Goal: Transaction & Acquisition: Purchase product/service

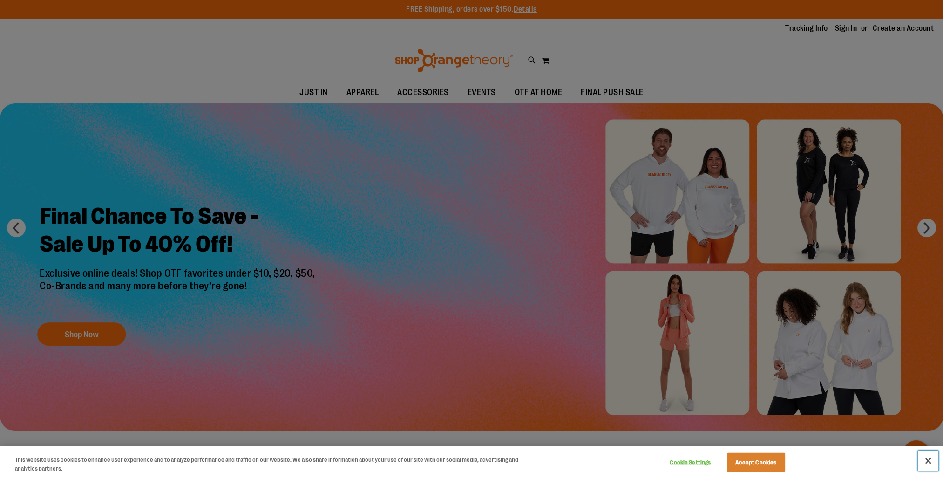
click at [930, 461] on button "Close" at bounding box center [928, 461] width 20 height 20
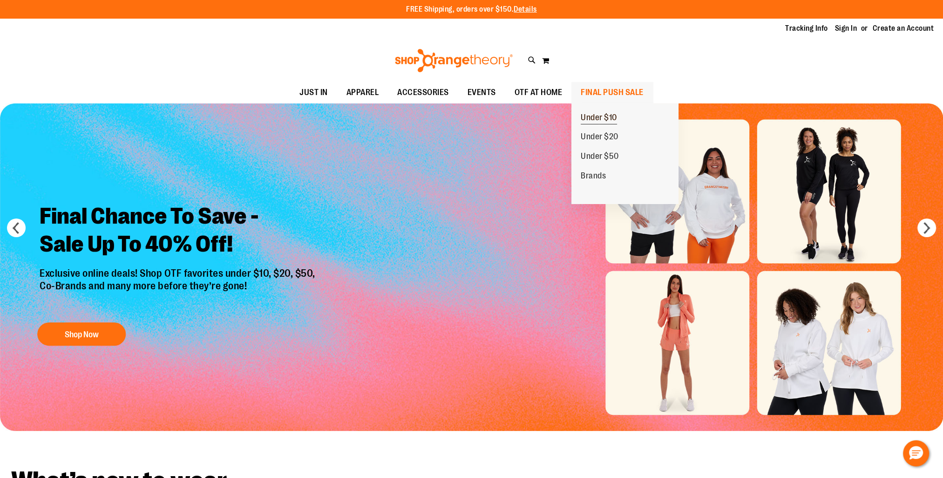
click at [621, 116] on link "Under $10" at bounding box center [599, 118] width 55 height 20
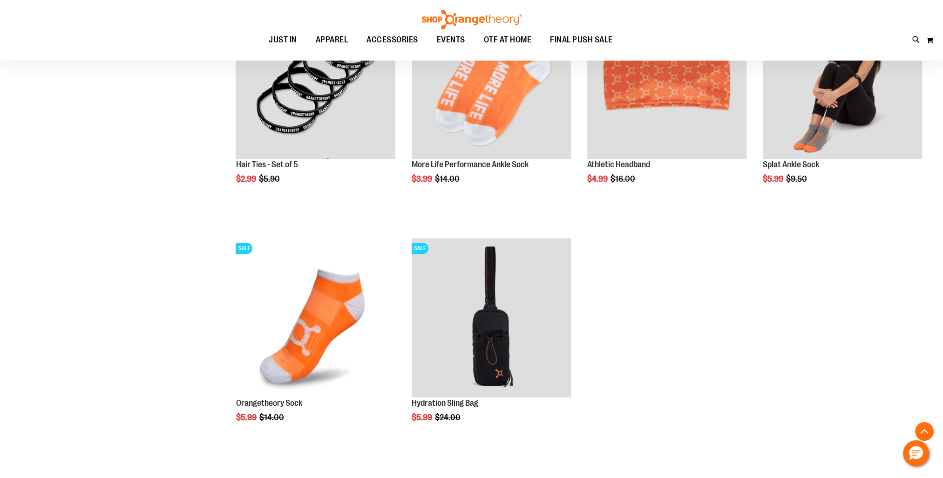
scroll to position [931, 0]
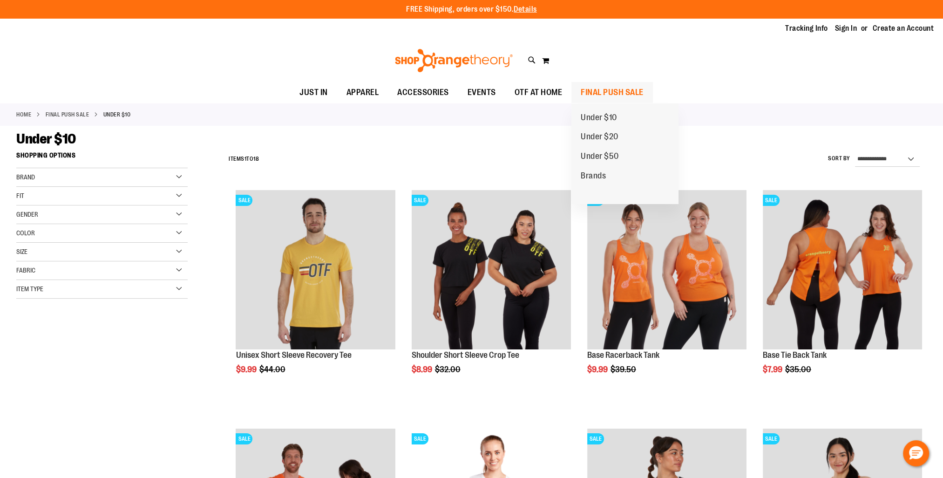
click at [596, 94] on span "FINAL PUSH SALE" at bounding box center [612, 92] width 63 height 21
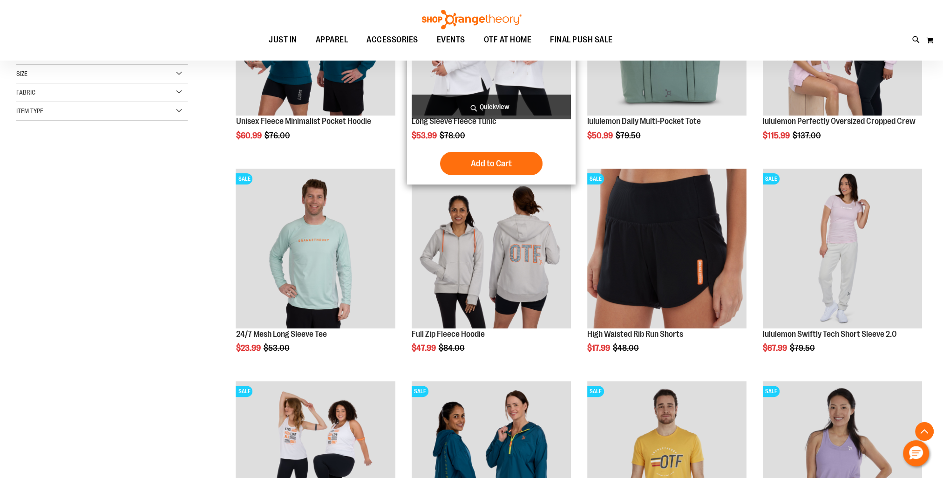
scroll to position [140, 0]
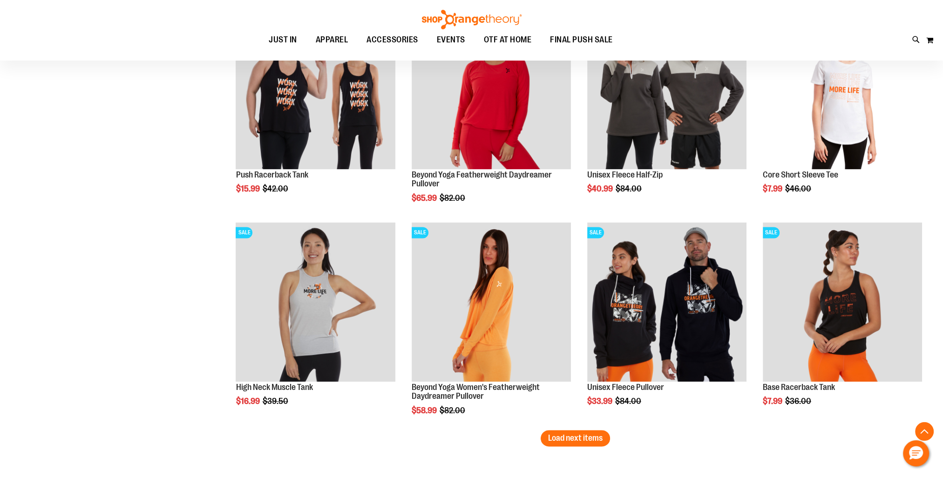
scroll to position [1776, 0]
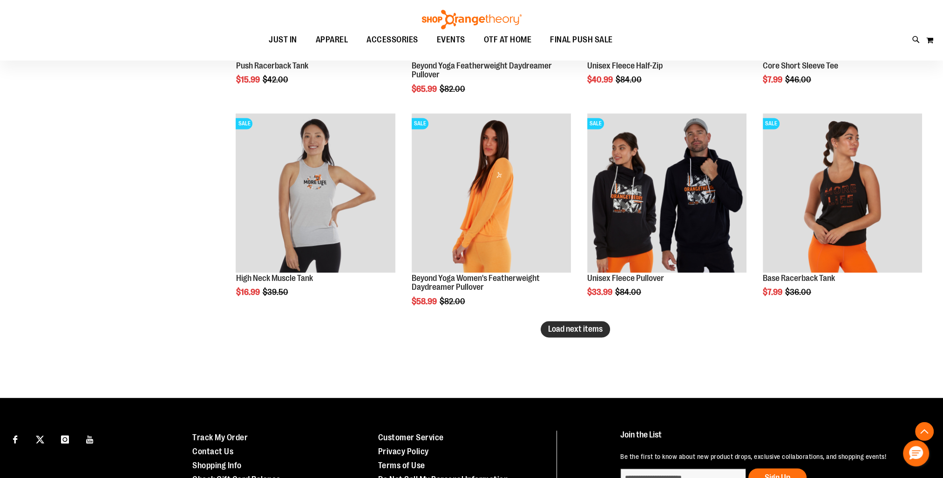
click at [580, 331] on span "Load next items" at bounding box center [575, 328] width 55 height 9
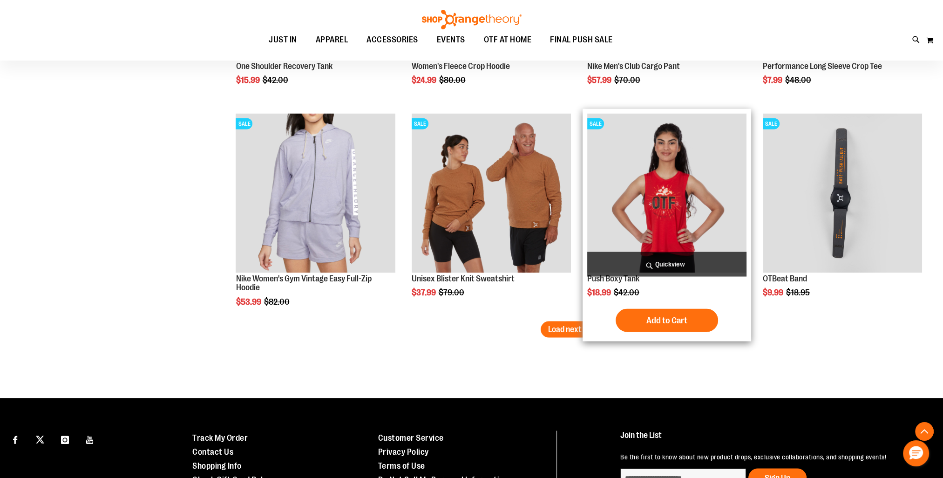
scroll to position [2429, 0]
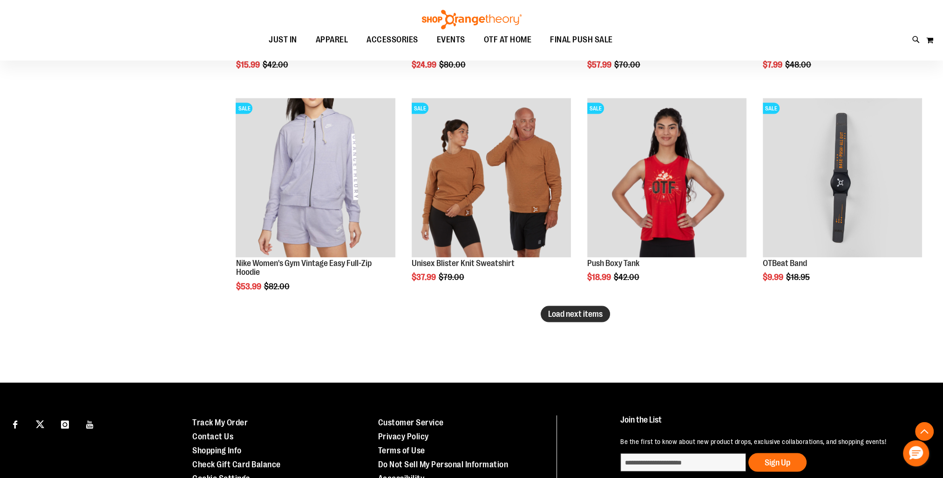
click at [554, 316] on span "Load next items" at bounding box center [575, 313] width 55 height 9
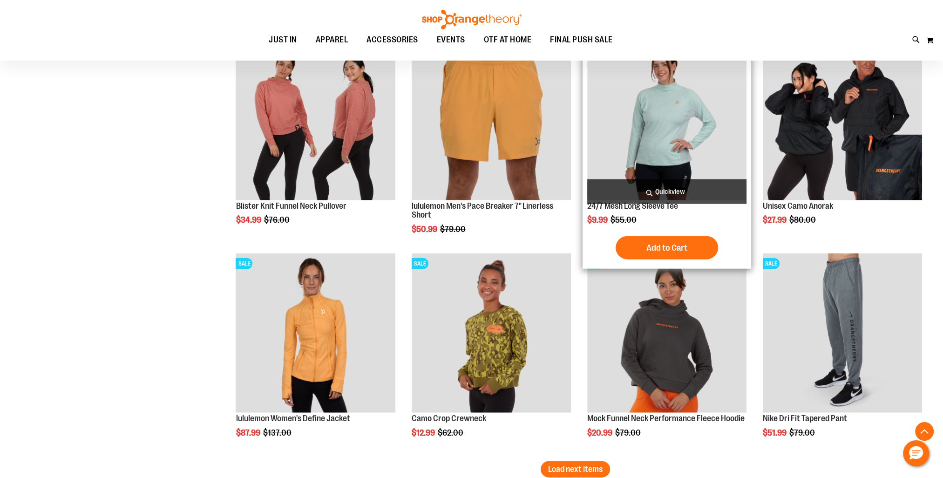
scroll to position [3034, 0]
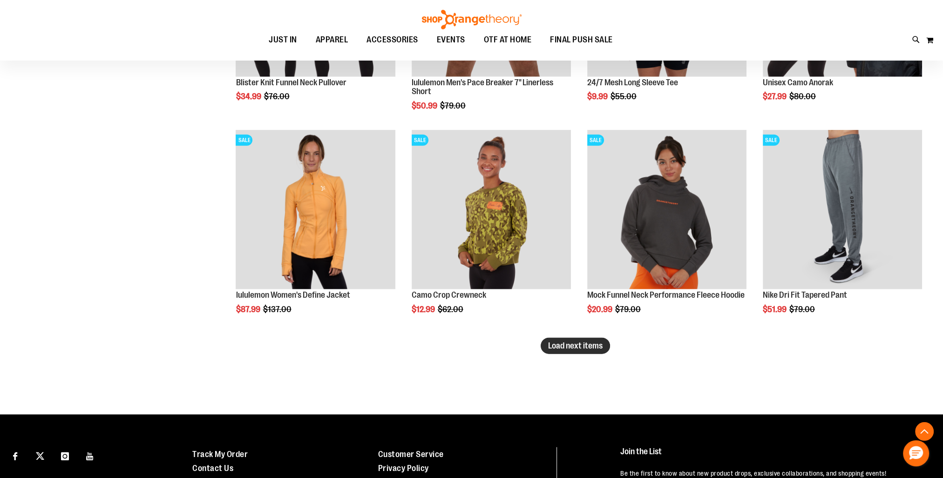
click at [577, 345] on span "Load next items" at bounding box center [575, 345] width 55 height 9
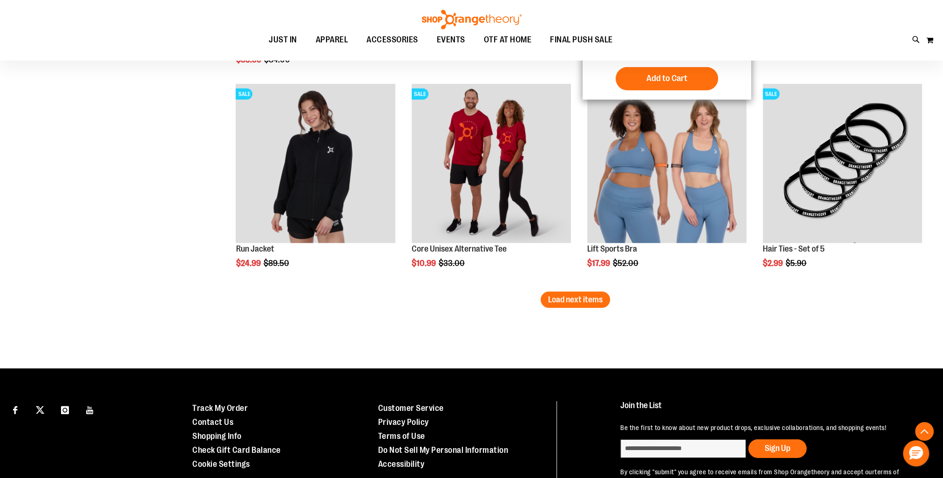
scroll to position [3733, 0]
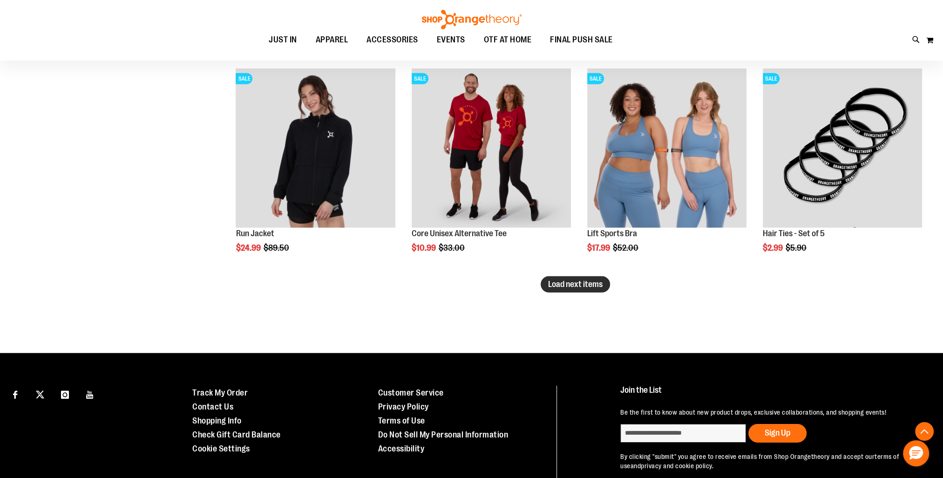
click at [568, 276] on button "Load next items" at bounding box center [575, 284] width 69 height 16
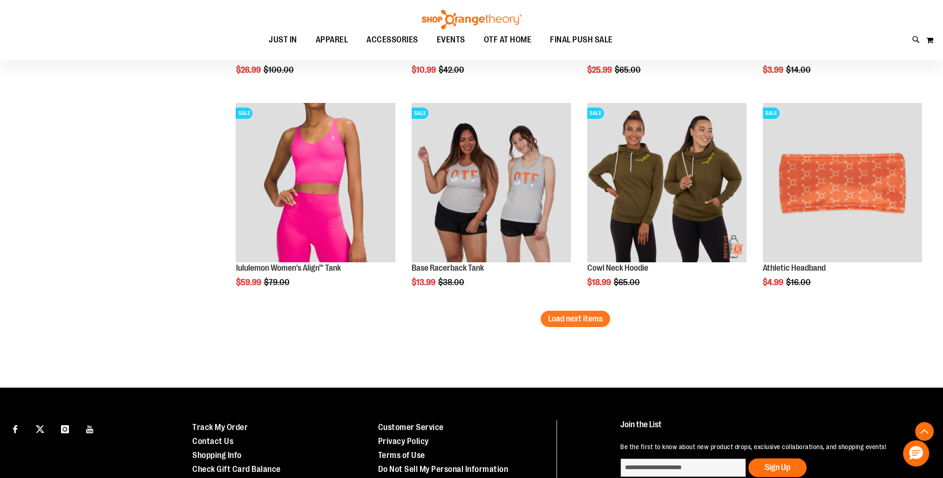
scroll to position [4339, 0]
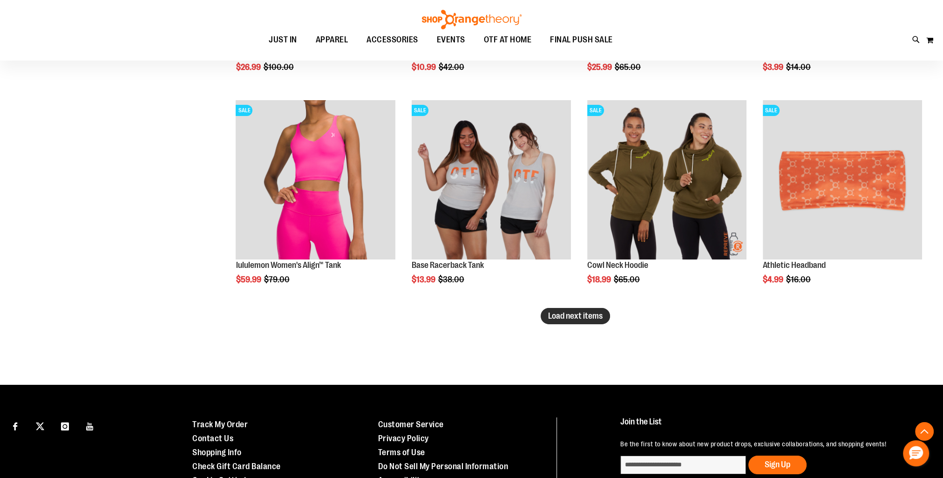
click at [555, 318] on span "Load next items" at bounding box center [575, 315] width 55 height 9
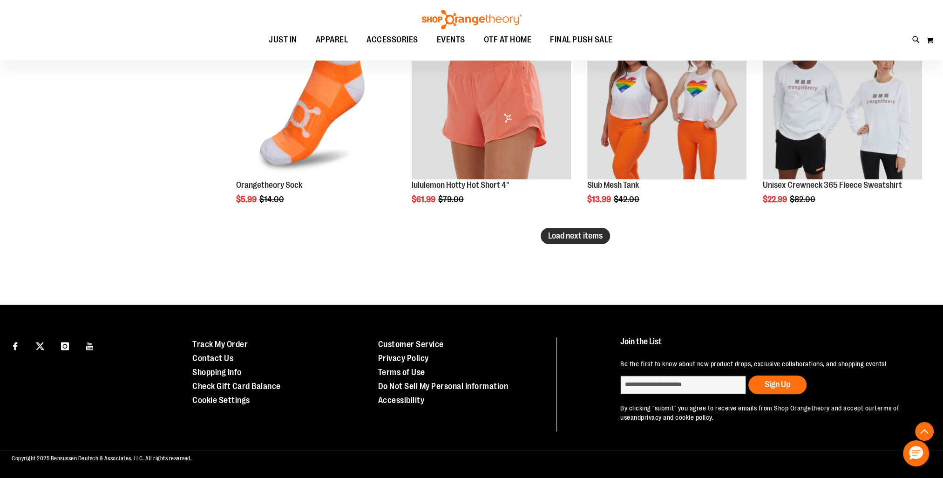
click at [547, 231] on button "Load next items" at bounding box center [575, 236] width 69 height 16
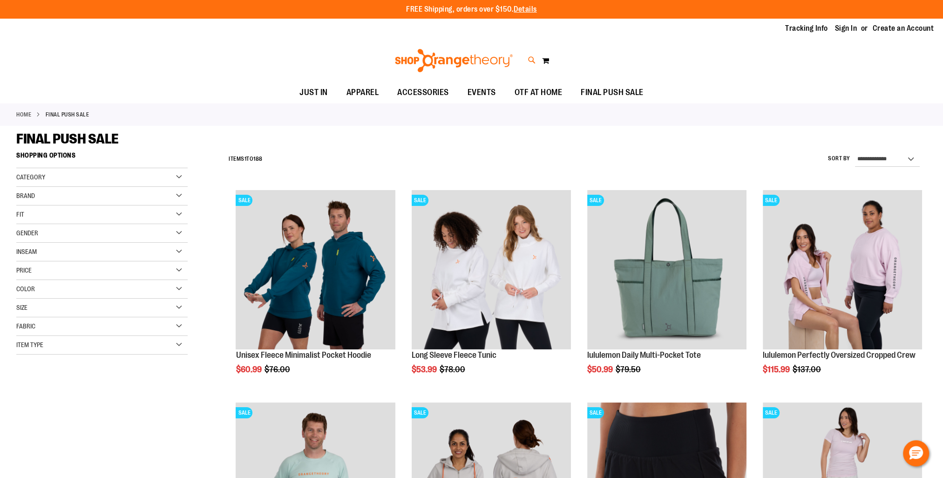
click at [533, 61] on icon at bounding box center [532, 60] width 8 height 11
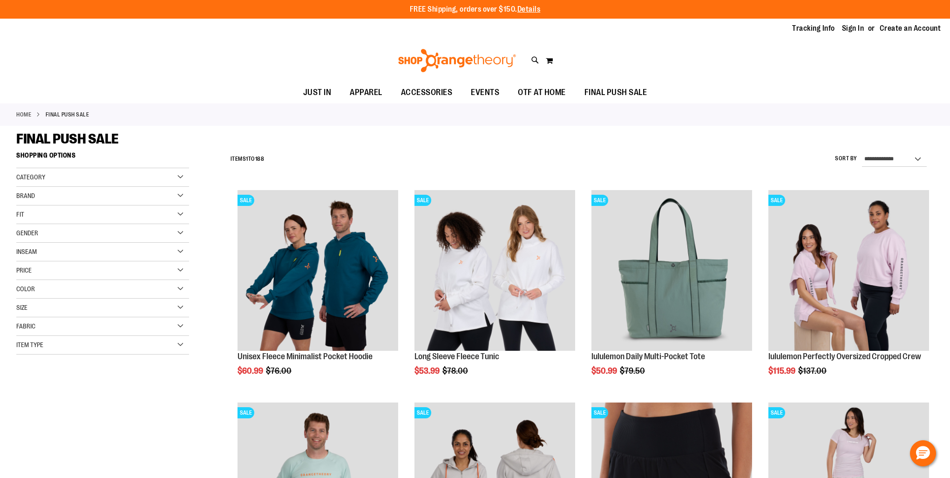
click at [383, 51] on input "Search" at bounding box center [475, 52] width 754 height 31
type input "***"
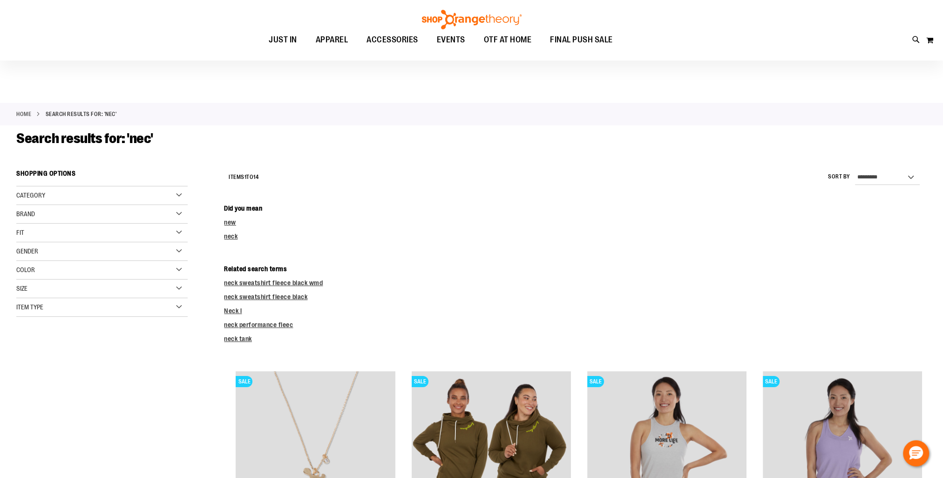
scroll to position [140, 0]
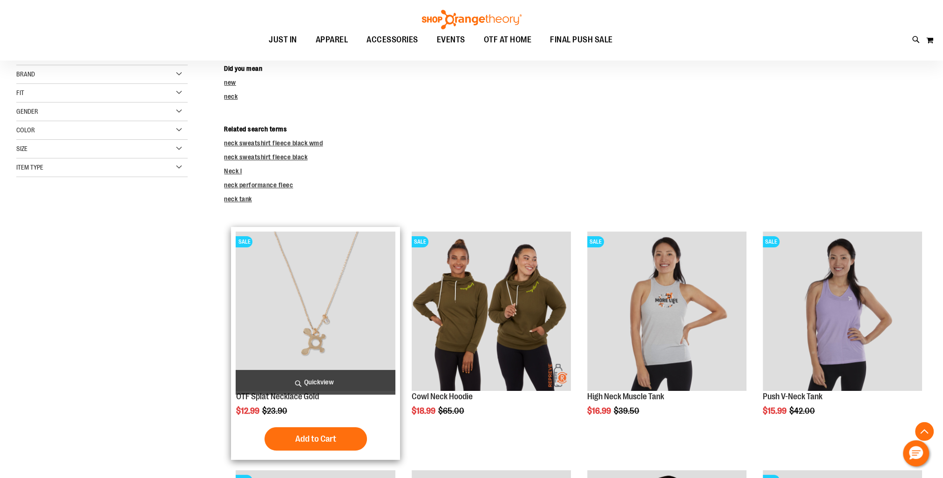
click at [308, 336] on img "product" at bounding box center [315, 311] width 159 height 159
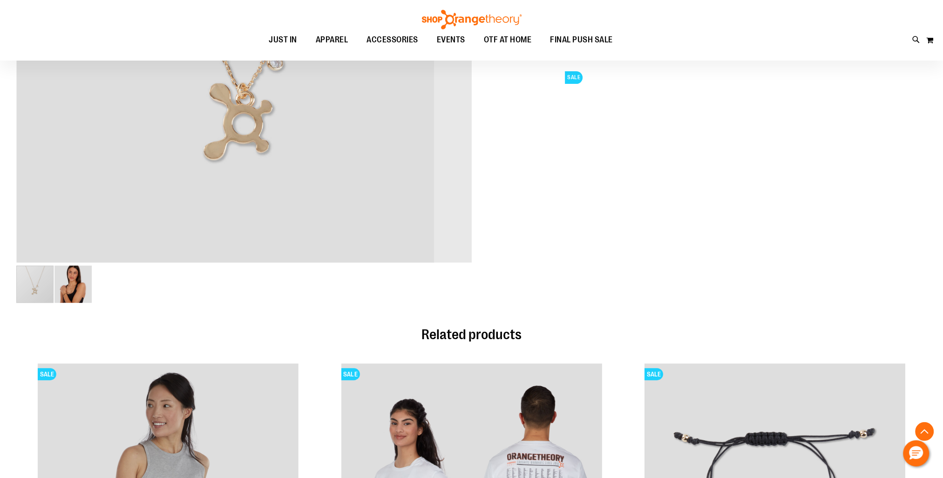
scroll to position [559, 0]
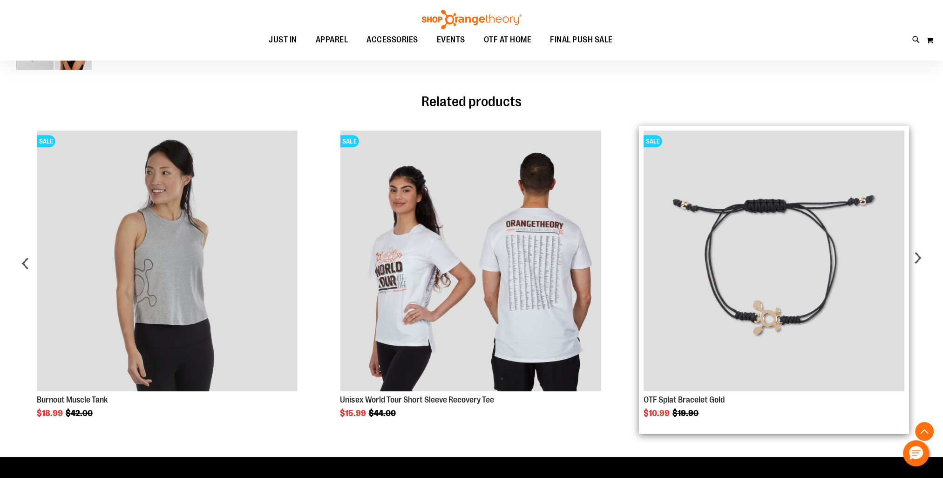
click at [749, 304] on img "Product Page Link" at bounding box center [774, 260] width 261 height 261
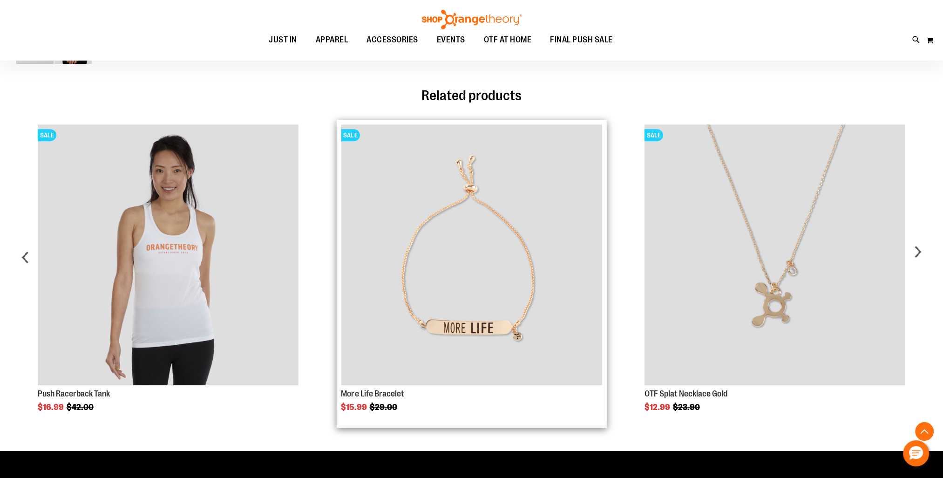
scroll to position [605, 0]
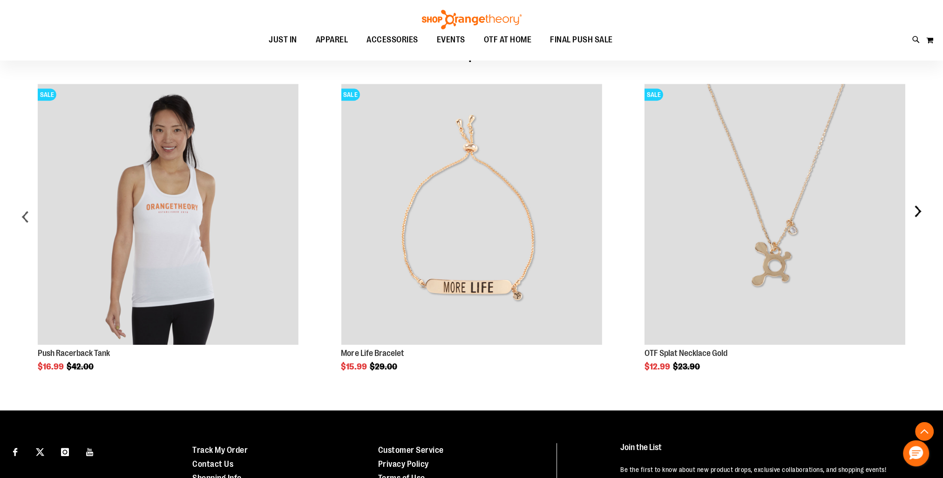
click at [916, 212] on div "next" at bounding box center [917, 220] width 19 height 301
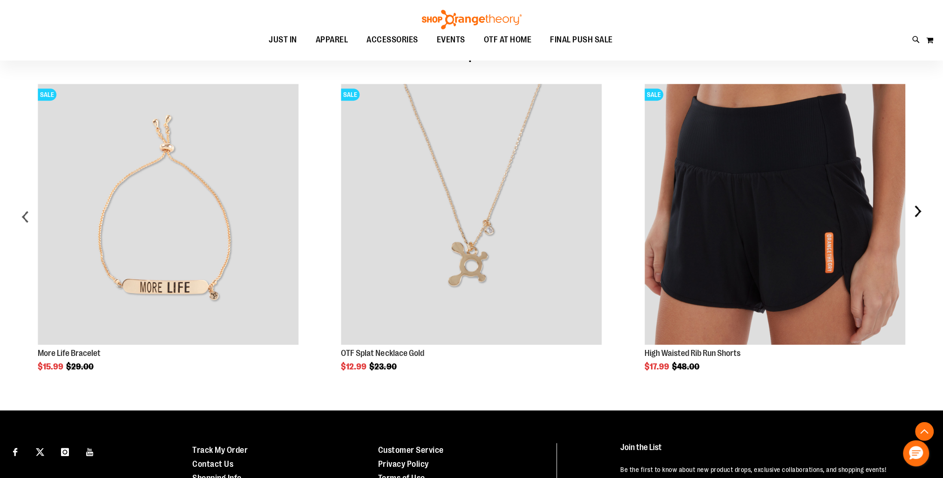
click at [916, 213] on div "next" at bounding box center [917, 220] width 19 height 301
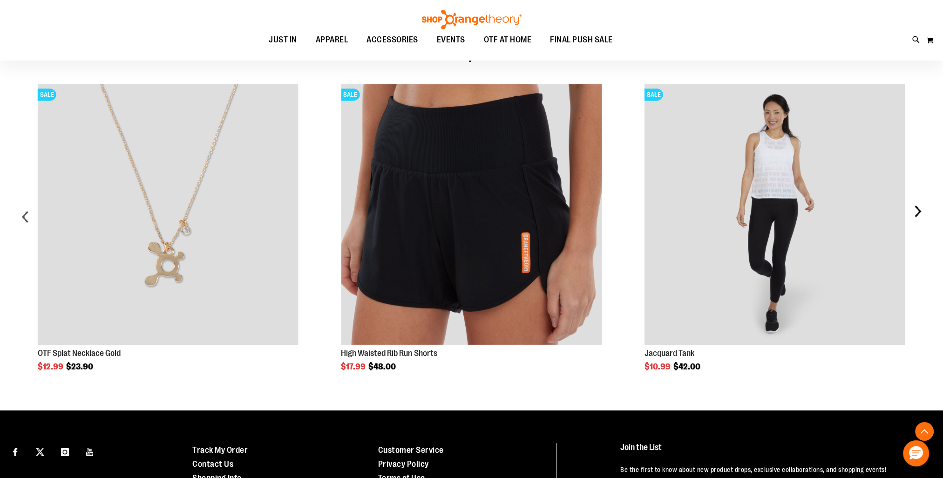
click at [916, 213] on div "next" at bounding box center [917, 220] width 19 height 301
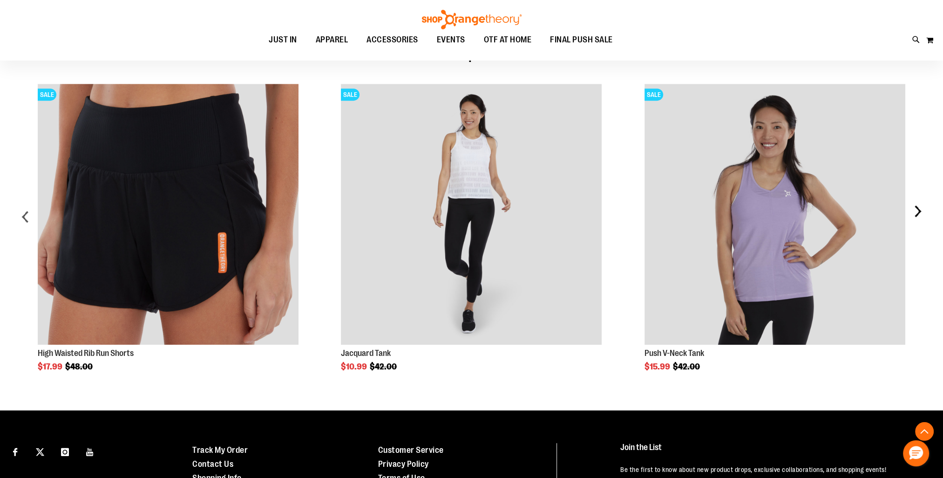
click at [916, 213] on div "next" at bounding box center [917, 220] width 19 height 301
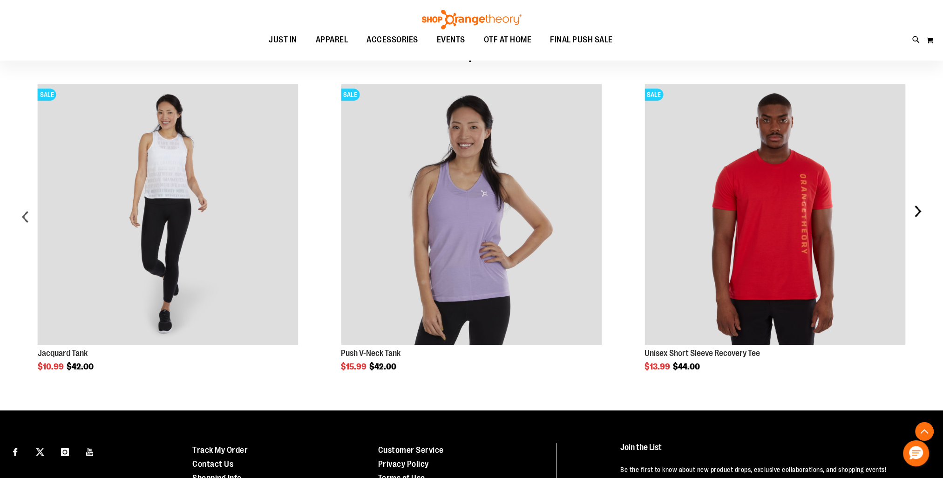
click at [916, 213] on div "next" at bounding box center [917, 220] width 19 height 301
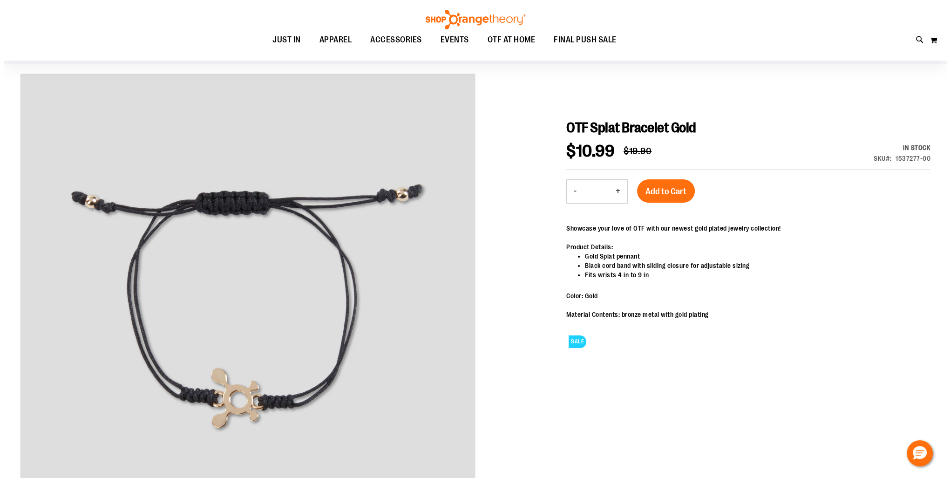
scroll to position [0, 0]
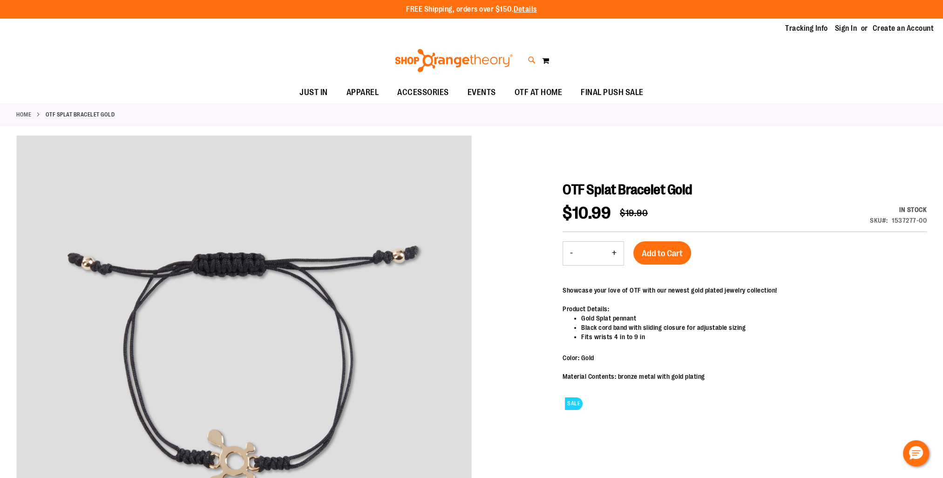
click at [533, 59] on icon at bounding box center [532, 60] width 8 height 11
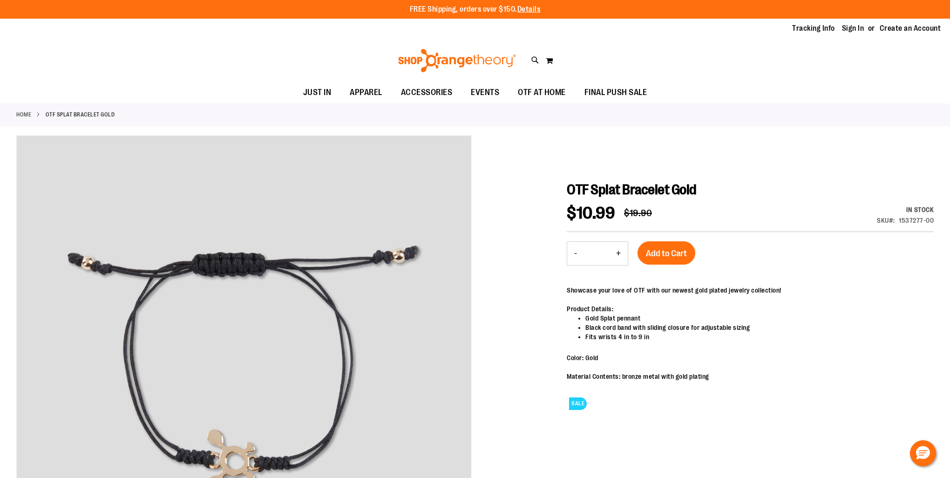
type input "*******"
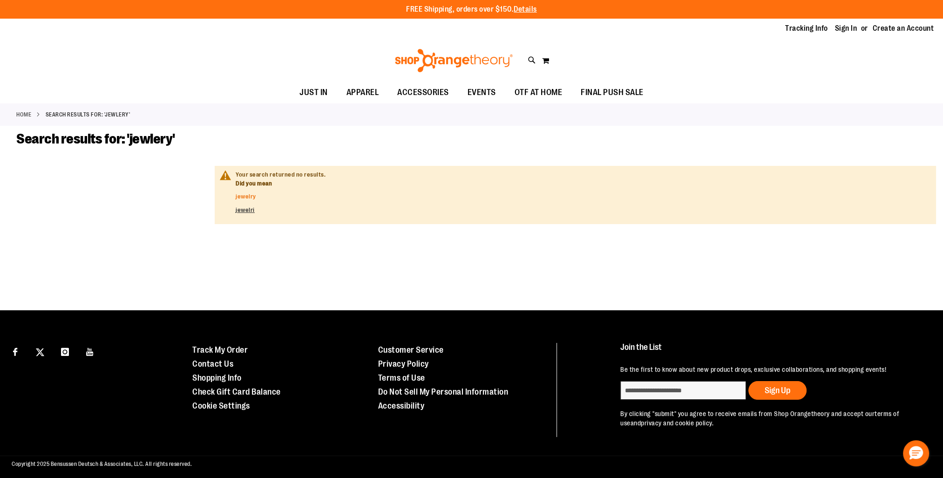
click at [251, 197] on link "jewelry" at bounding box center [246, 196] width 20 height 7
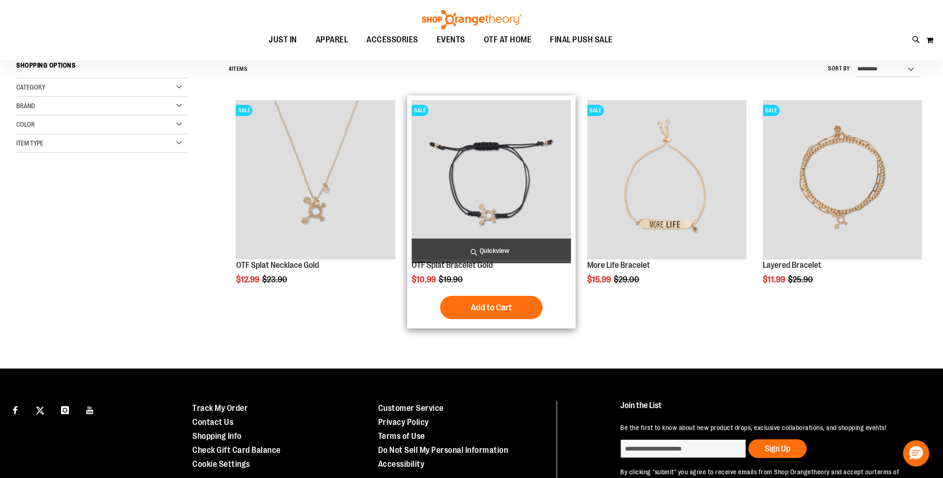
scroll to position [93, 0]
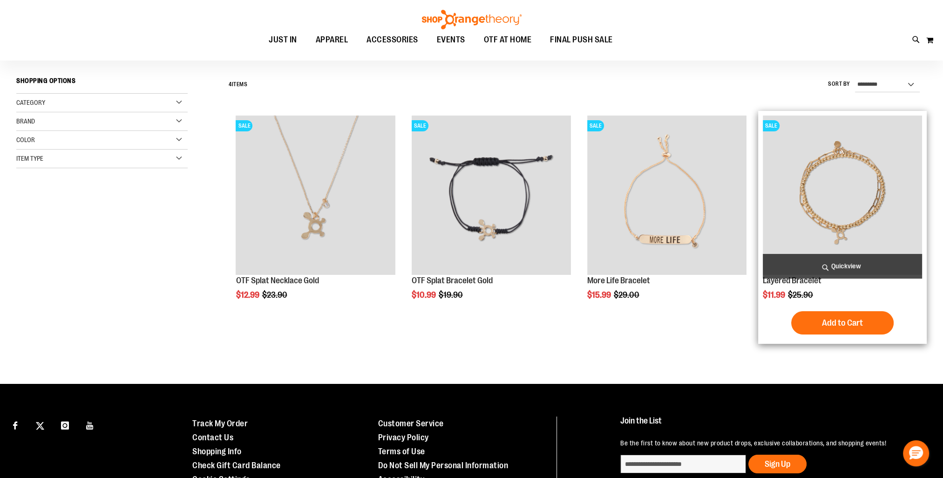
click at [831, 168] on img "product" at bounding box center [842, 195] width 159 height 159
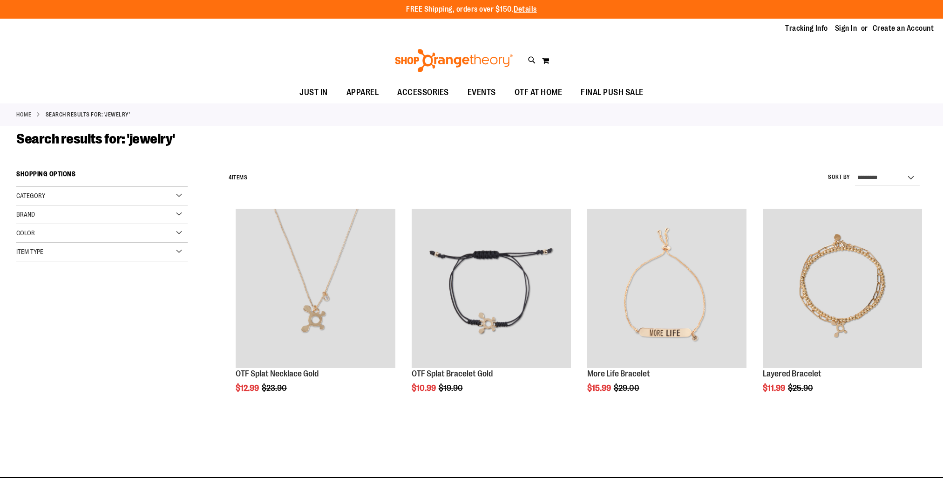
scroll to position [93, 0]
